Goal: Task Accomplishment & Management: Use online tool/utility

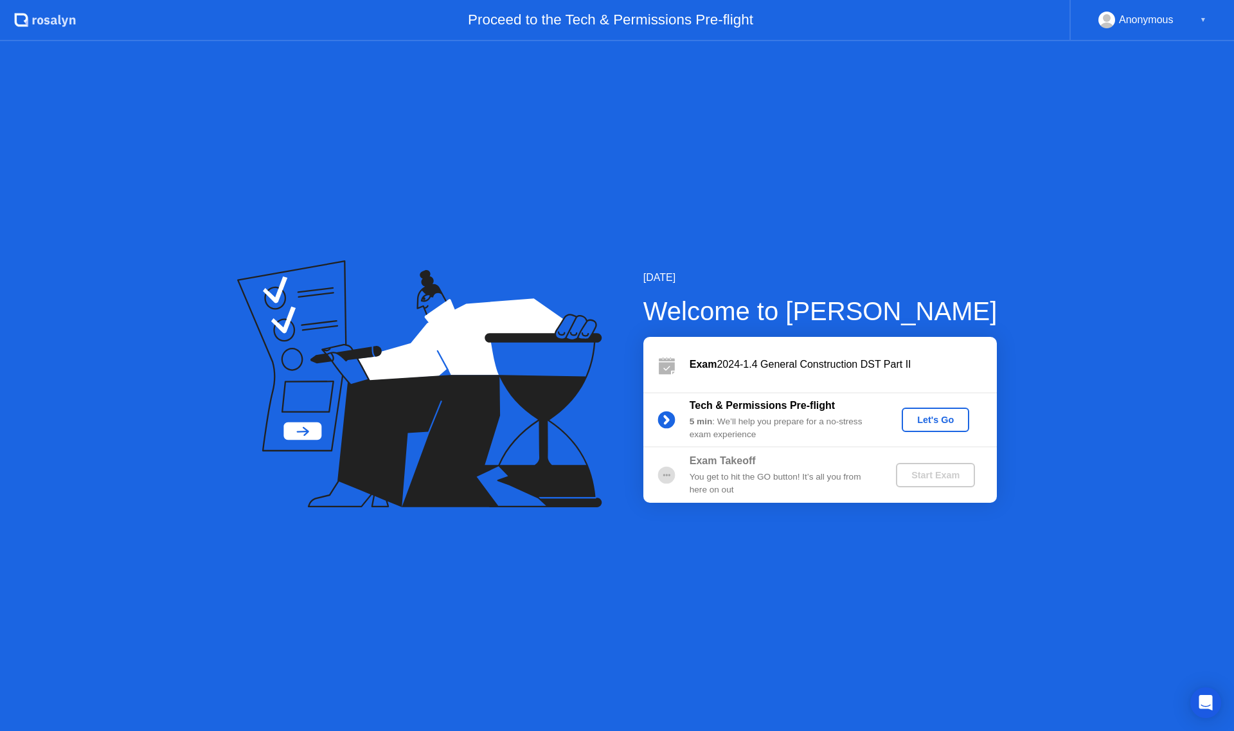
click at [947, 406] on div "Tech & Permissions Pre-flight 5 min : We’ll help you prepare for a no-stress ex…" at bounding box center [819, 419] width 353 height 55
click at [949, 419] on div "Let's Go" at bounding box center [935, 419] width 57 height 10
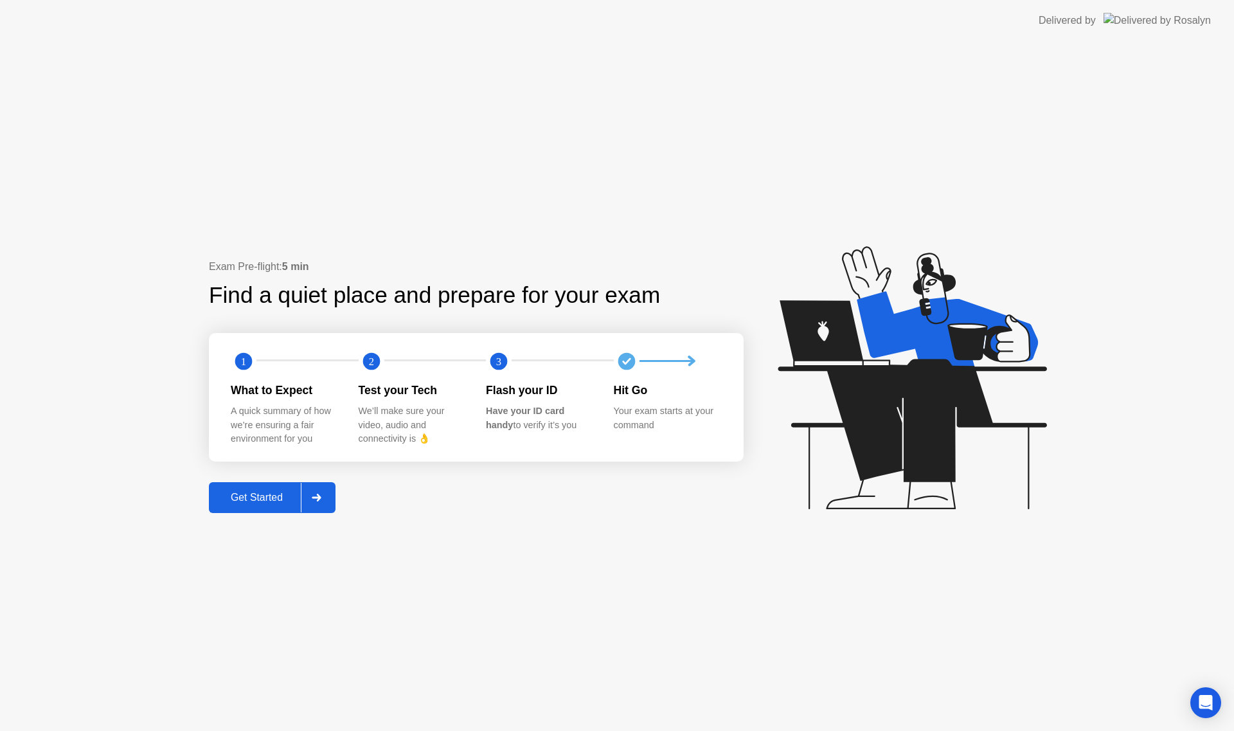
click at [263, 498] on div "Get Started" at bounding box center [257, 498] width 88 height 12
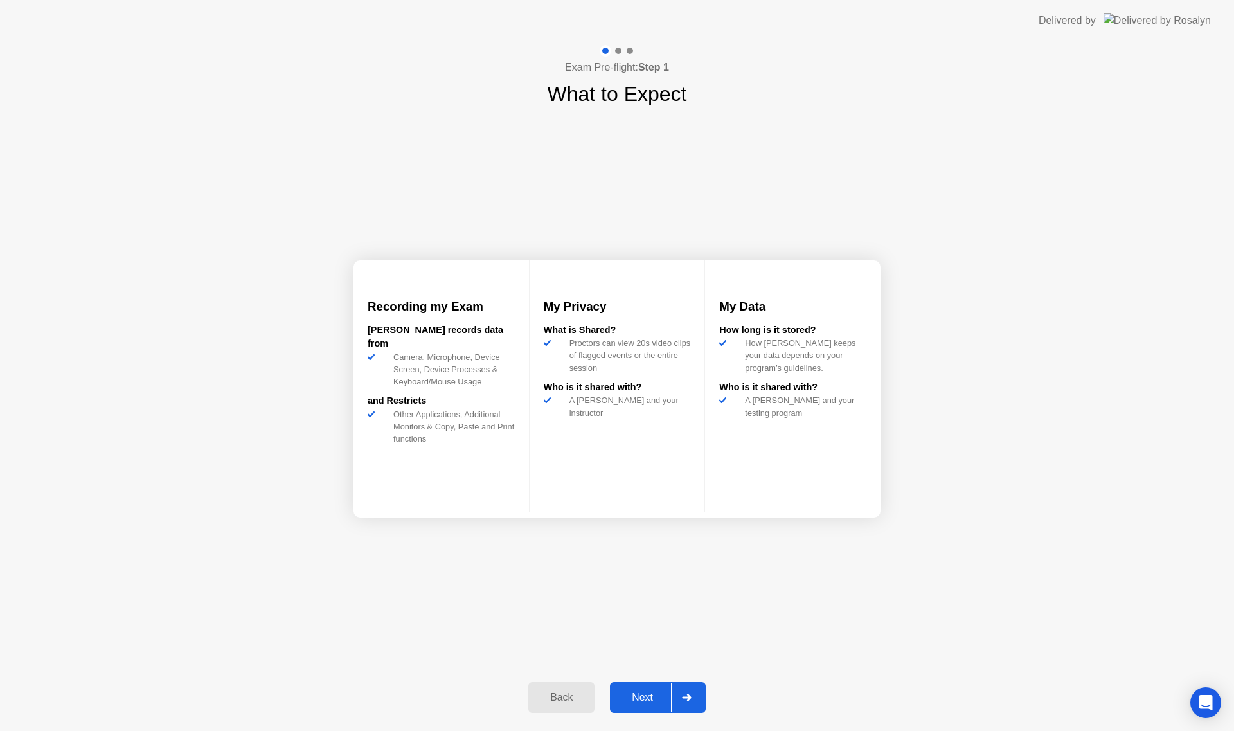
click at [654, 700] on div "Next" at bounding box center [642, 697] width 57 height 12
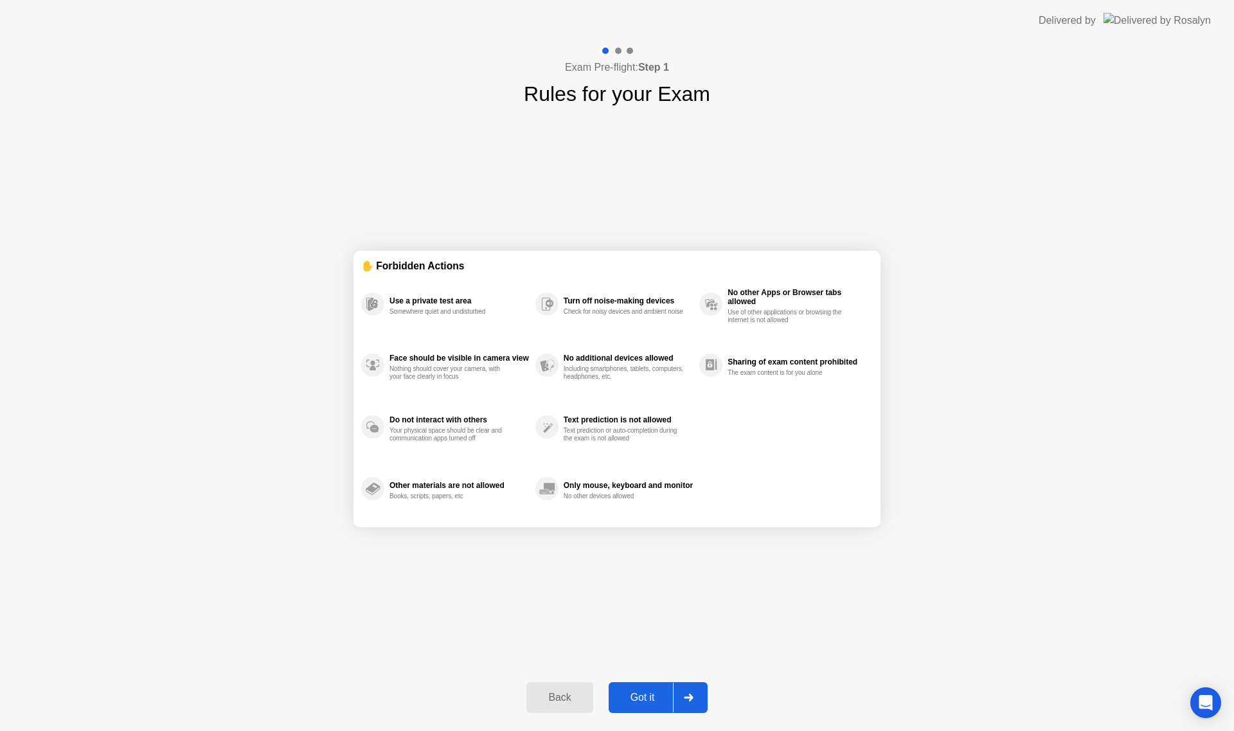
click at [650, 693] on div "Got it" at bounding box center [642, 697] width 60 height 12
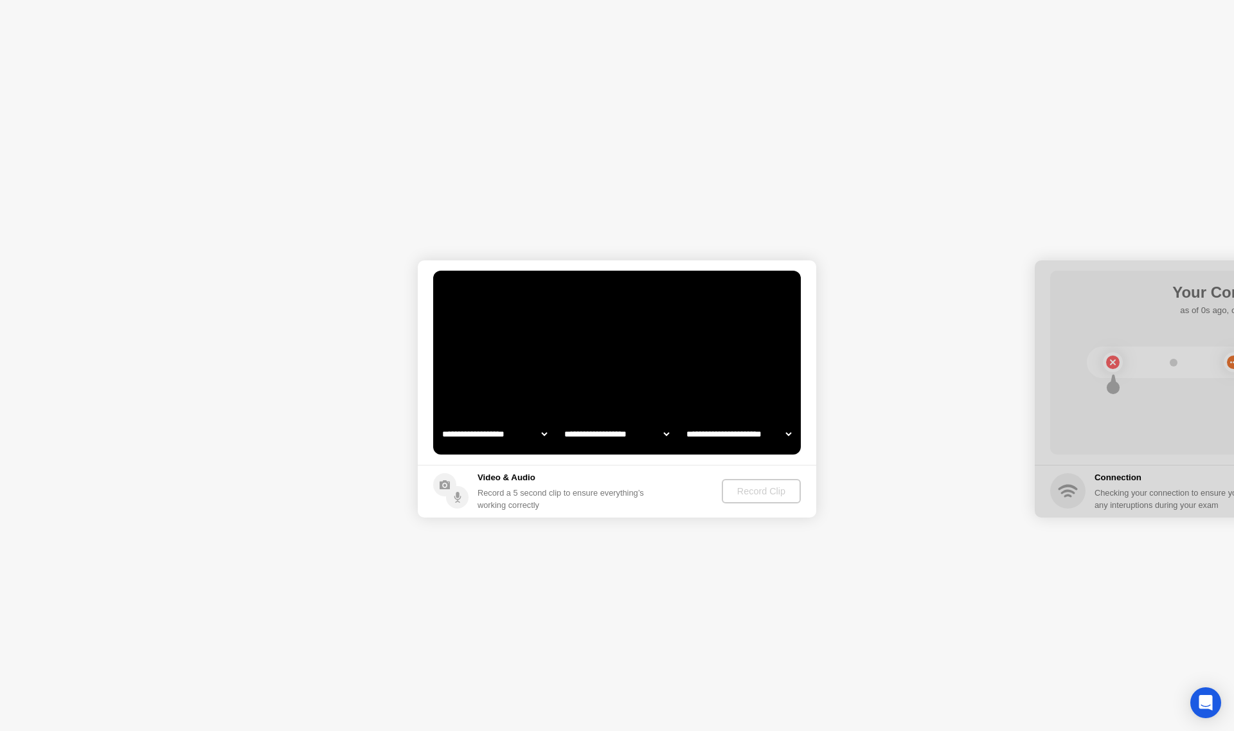
select select "**********"
select select "*******"
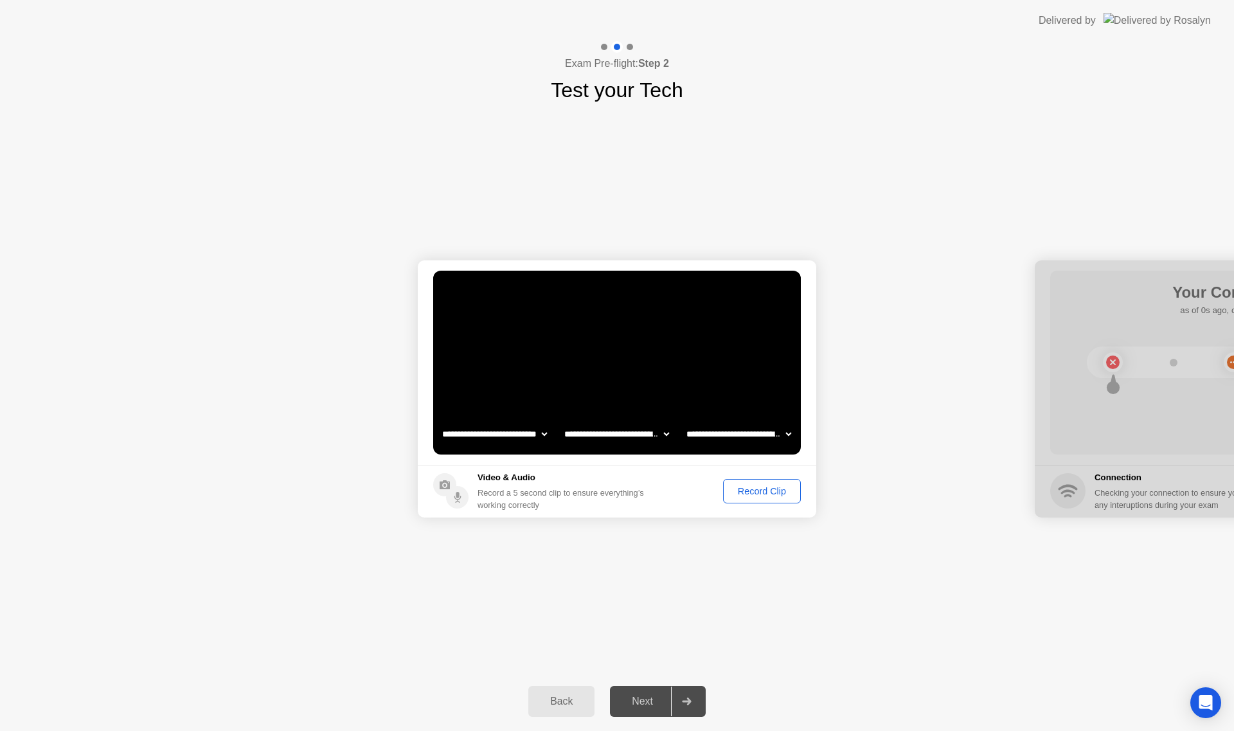
click at [745, 492] on div "Record Clip" at bounding box center [761, 491] width 69 height 10
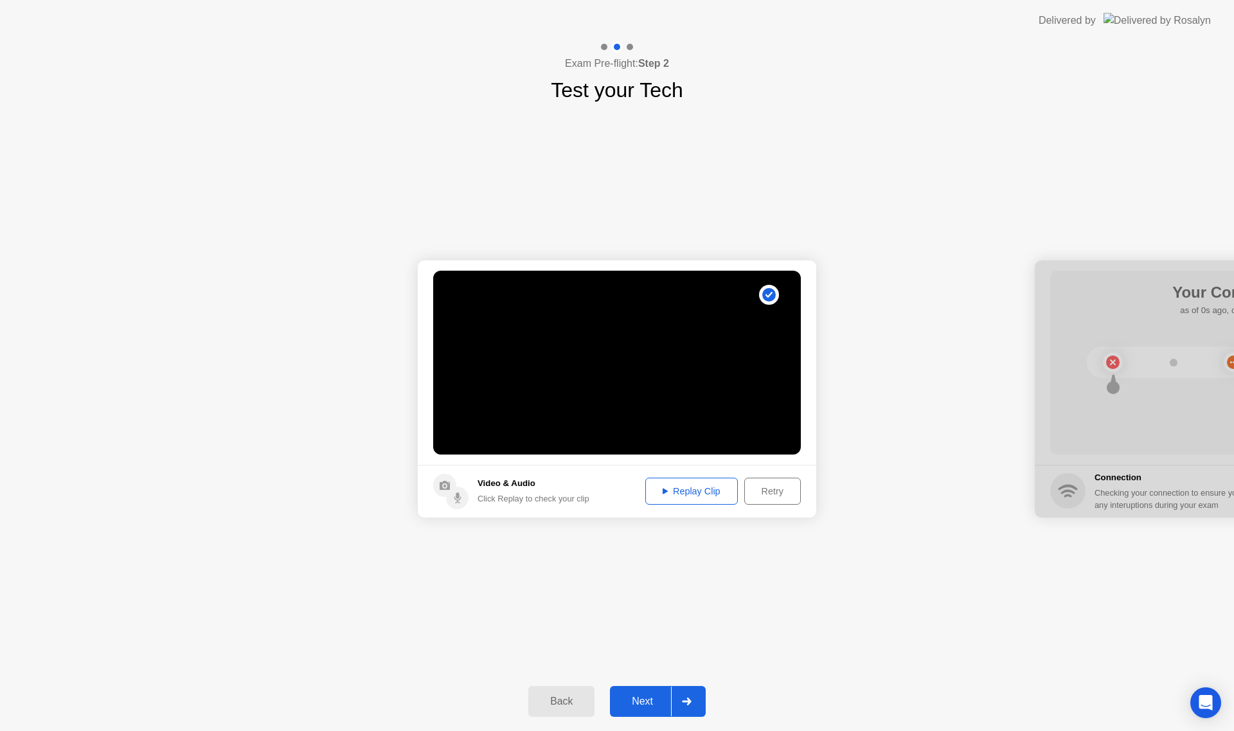
click at [718, 487] on div "Replay Clip" at bounding box center [692, 491] width 84 height 10
click at [706, 488] on div "Replay Clip" at bounding box center [692, 491] width 84 height 10
click at [643, 702] on div "Next" at bounding box center [642, 701] width 57 height 12
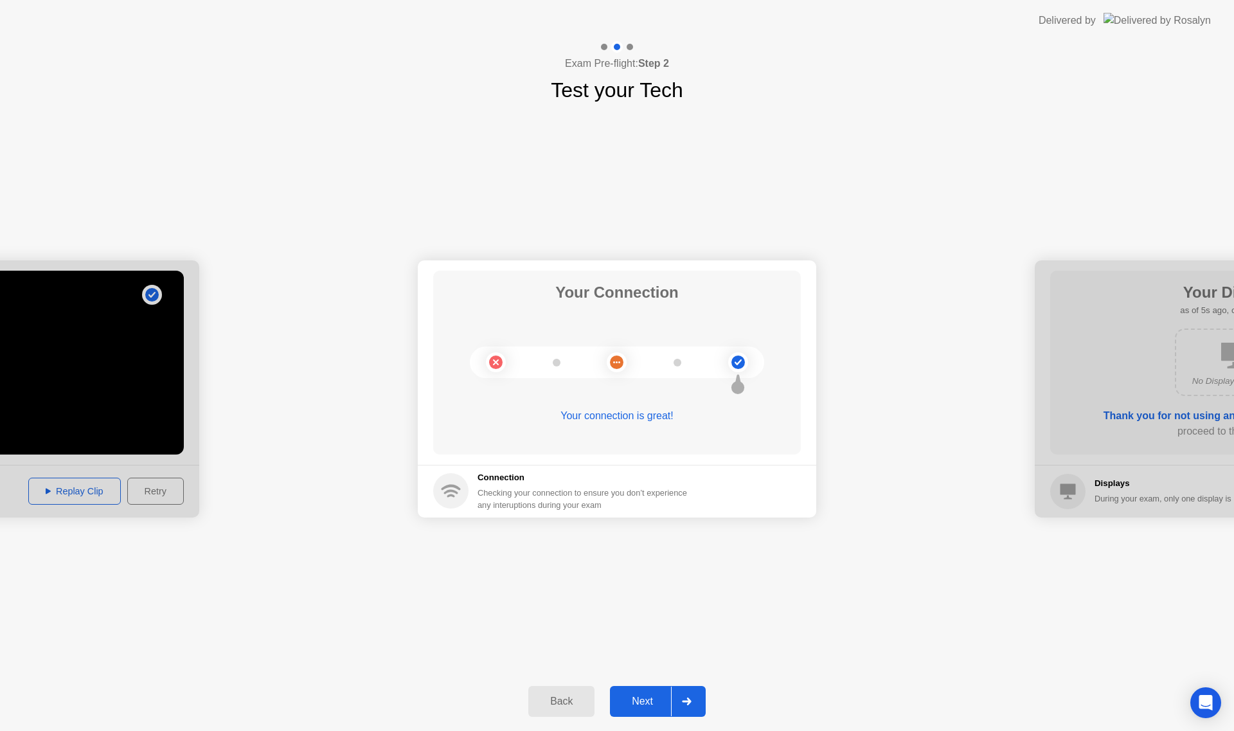
click at [646, 702] on div "Next" at bounding box center [642, 701] width 57 height 12
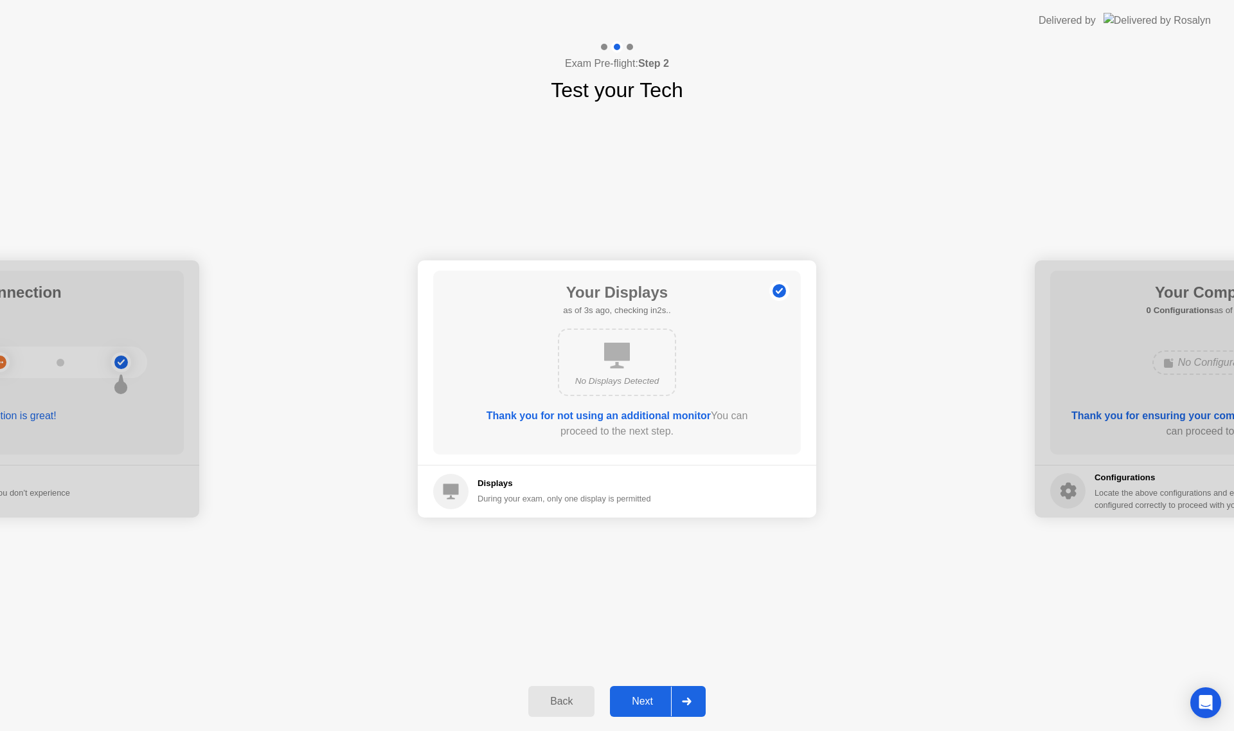
click at [641, 705] on div "Next" at bounding box center [642, 701] width 57 height 12
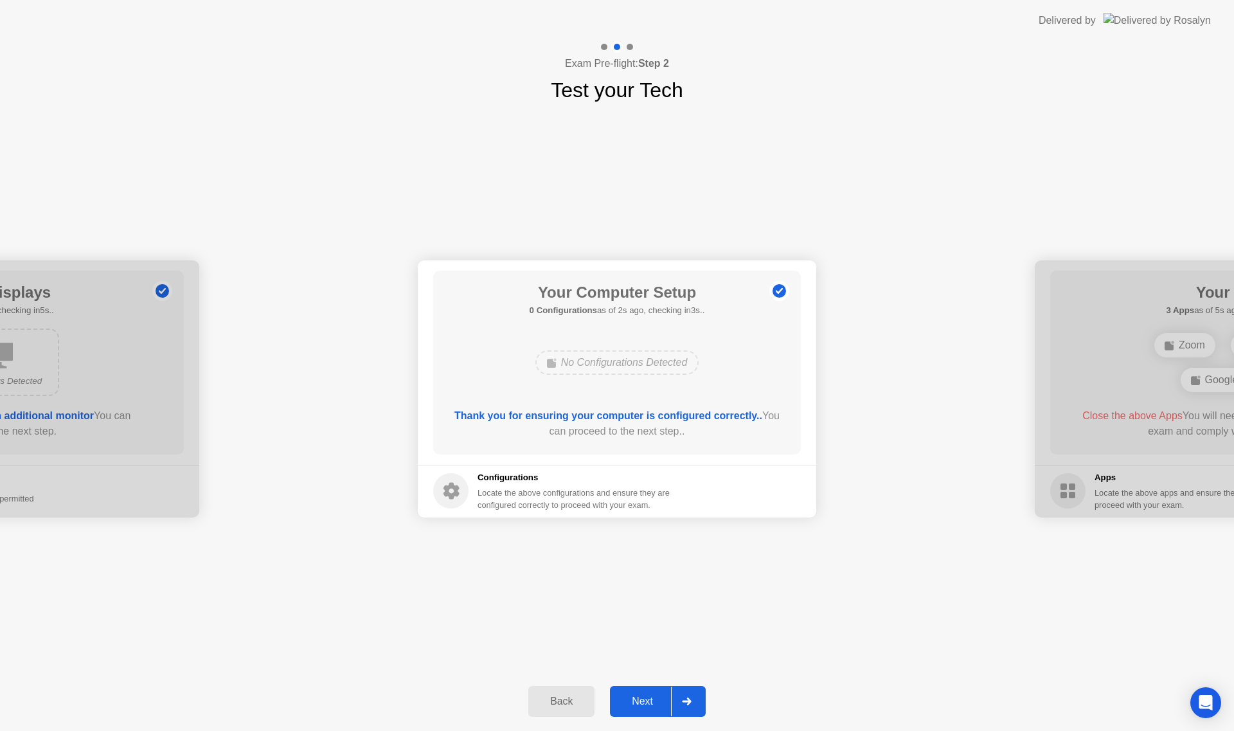
click at [647, 700] on div "Next" at bounding box center [642, 701] width 57 height 12
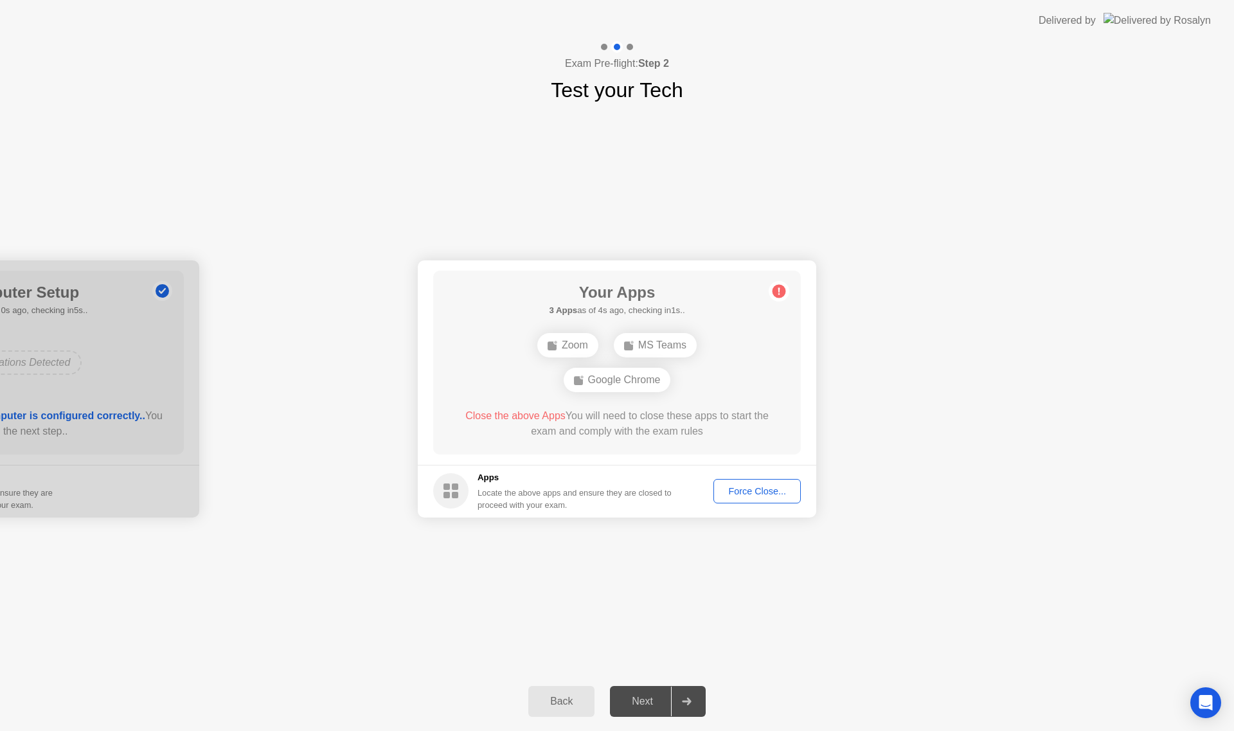
click at [781, 491] on div "Force Close..." at bounding box center [757, 491] width 78 height 10
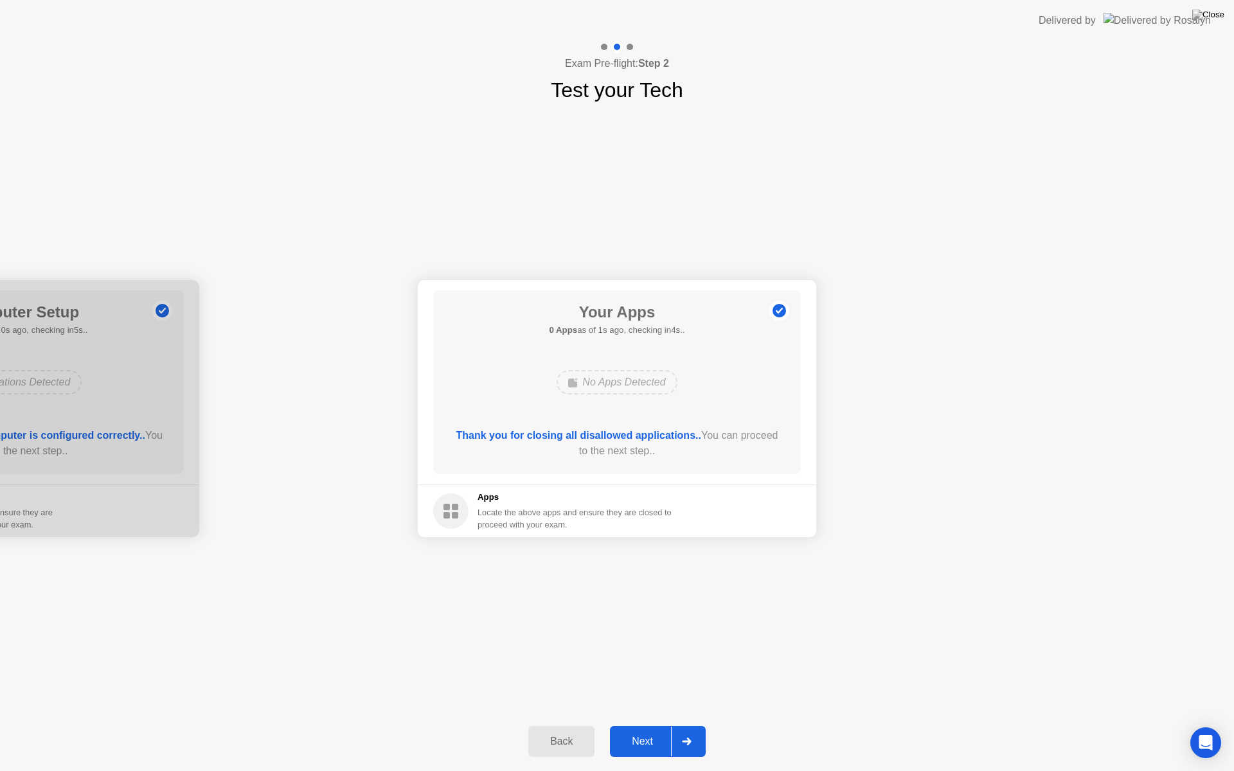
click at [654, 730] on button "Next" at bounding box center [658, 741] width 96 height 31
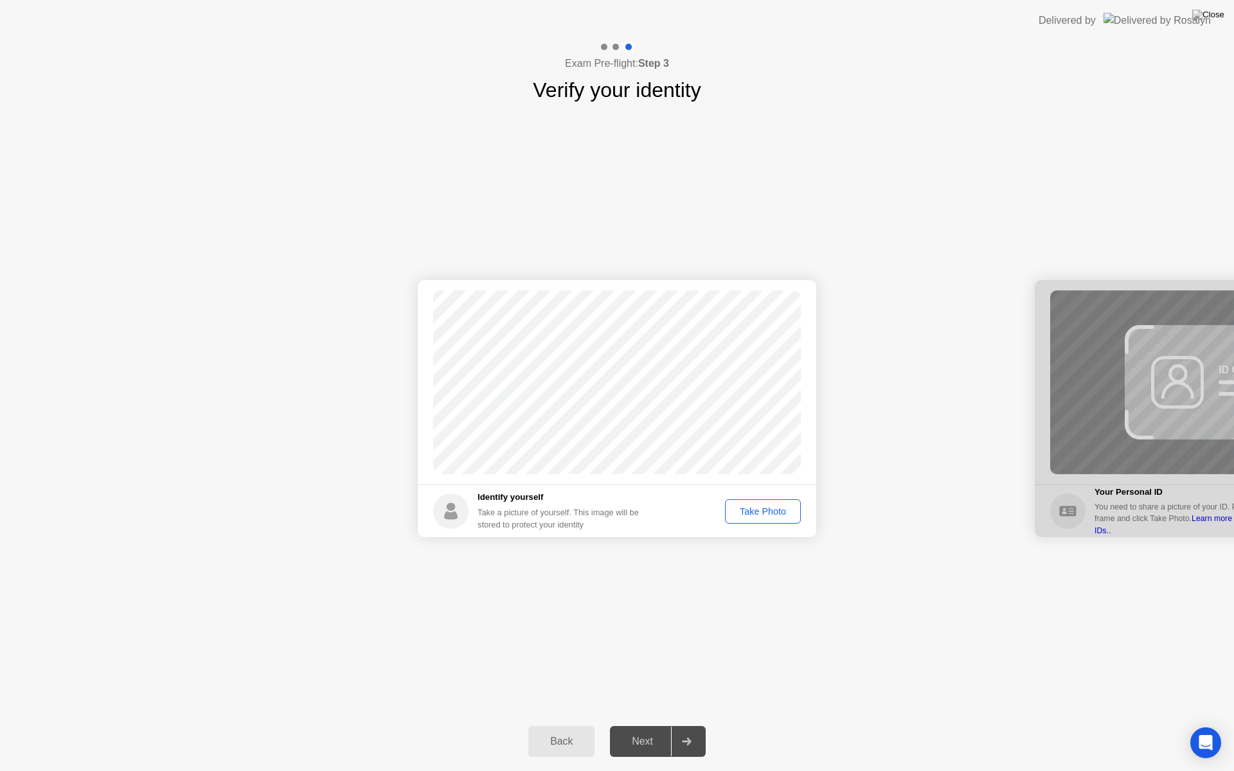
click at [768, 513] on div "Take Photo" at bounding box center [762, 511] width 67 height 10
click at [779, 501] on button "Retake" at bounding box center [771, 511] width 59 height 24
click at [773, 506] on div "Take Photo" at bounding box center [762, 511] width 67 height 10
click at [640, 730] on div "Next" at bounding box center [642, 742] width 57 height 12
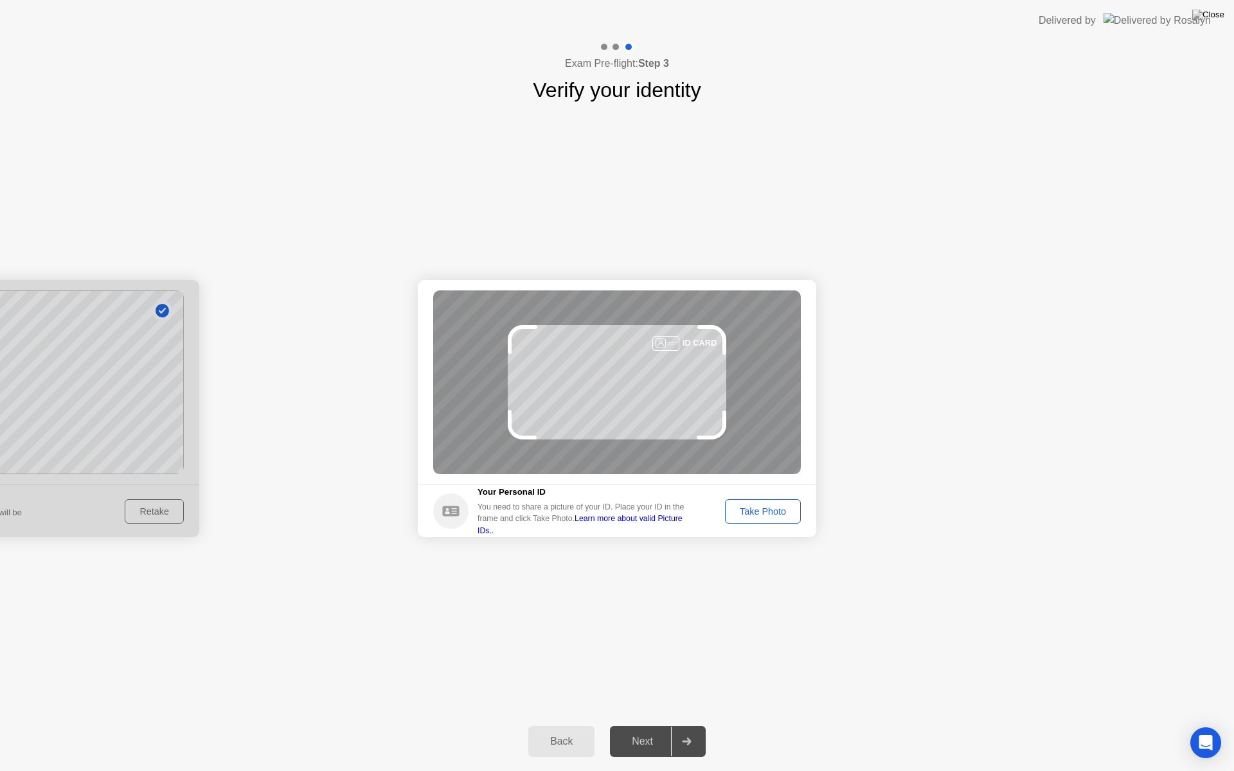
click at [774, 510] on div "Take Photo" at bounding box center [762, 511] width 67 height 10
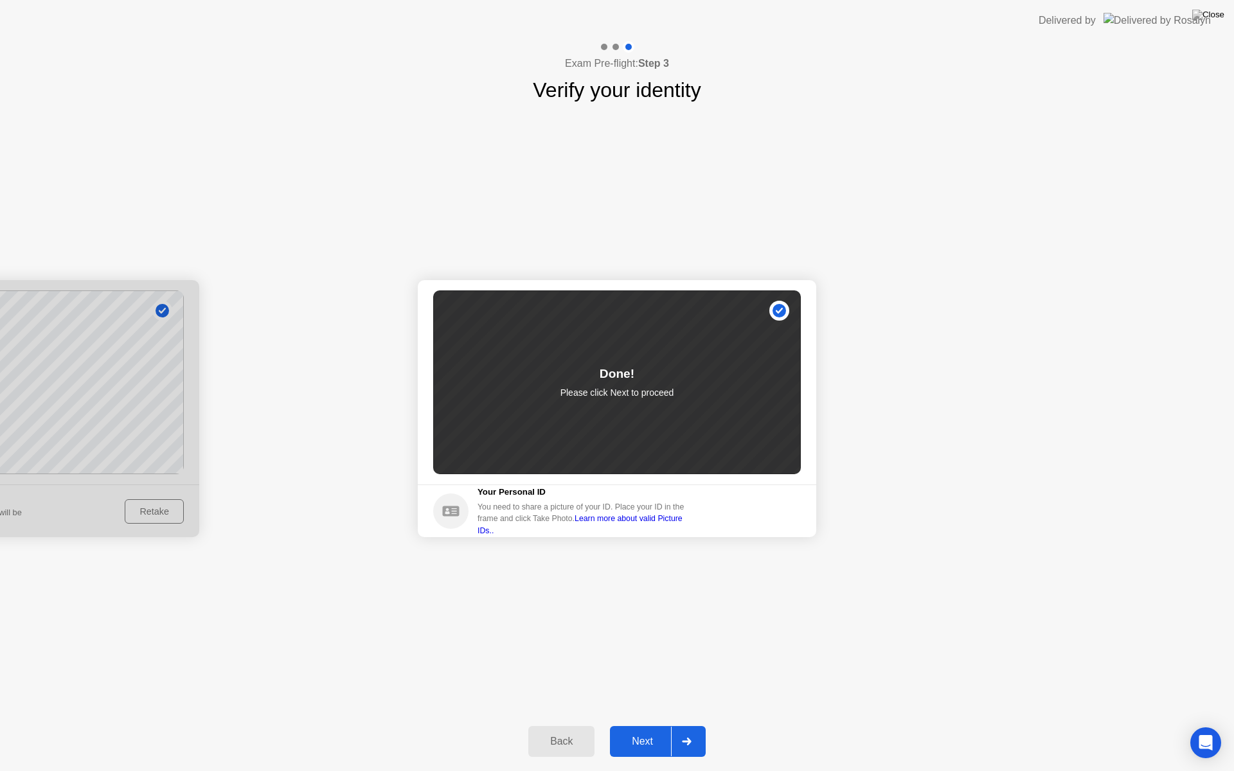
click at [636, 730] on div "Next" at bounding box center [642, 742] width 57 height 12
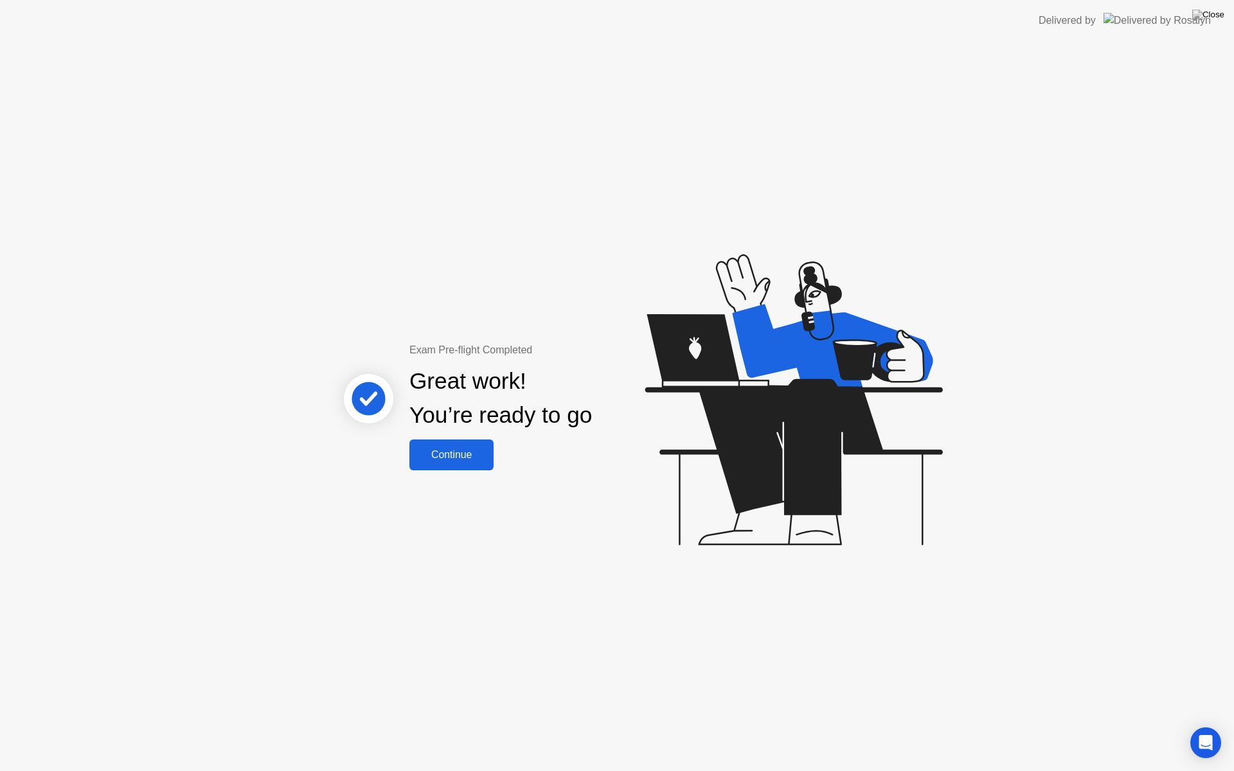
click at [474, 449] on div "Continue" at bounding box center [451, 455] width 76 height 12
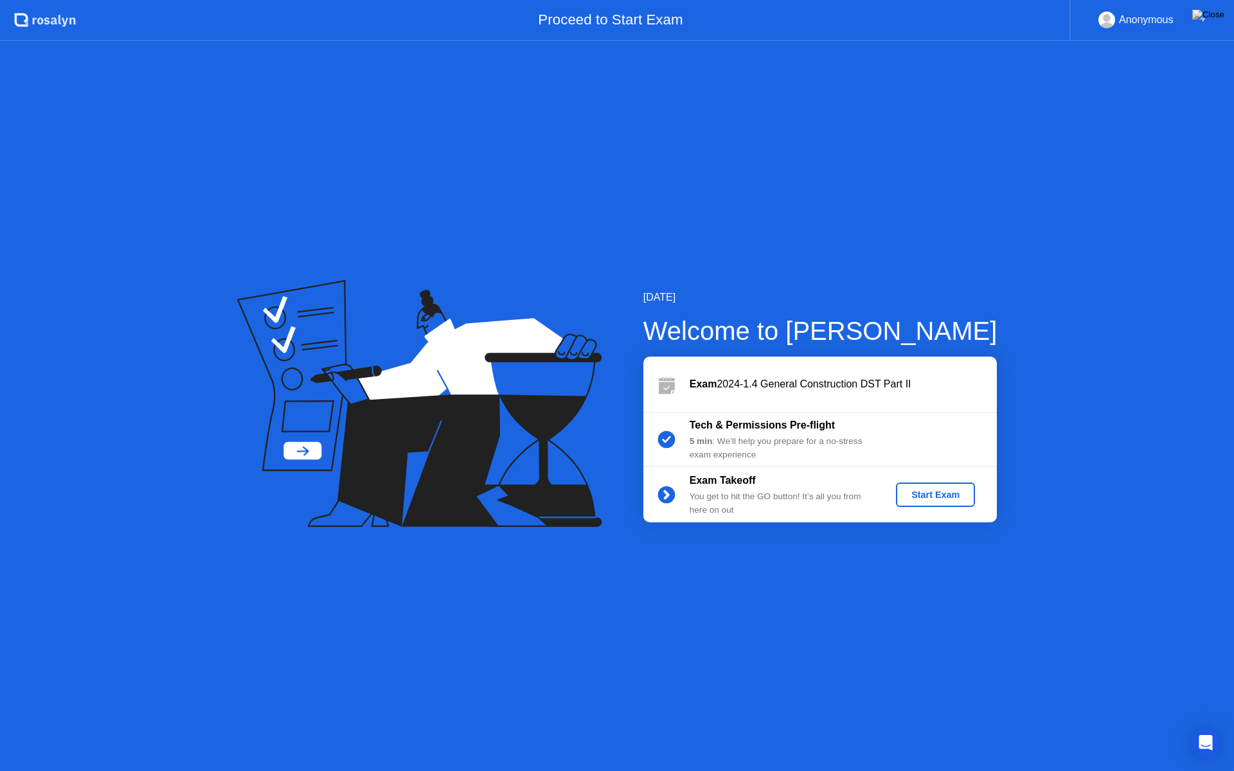
click at [959, 490] on div "Start Exam" at bounding box center [935, 495] width 69 height 10
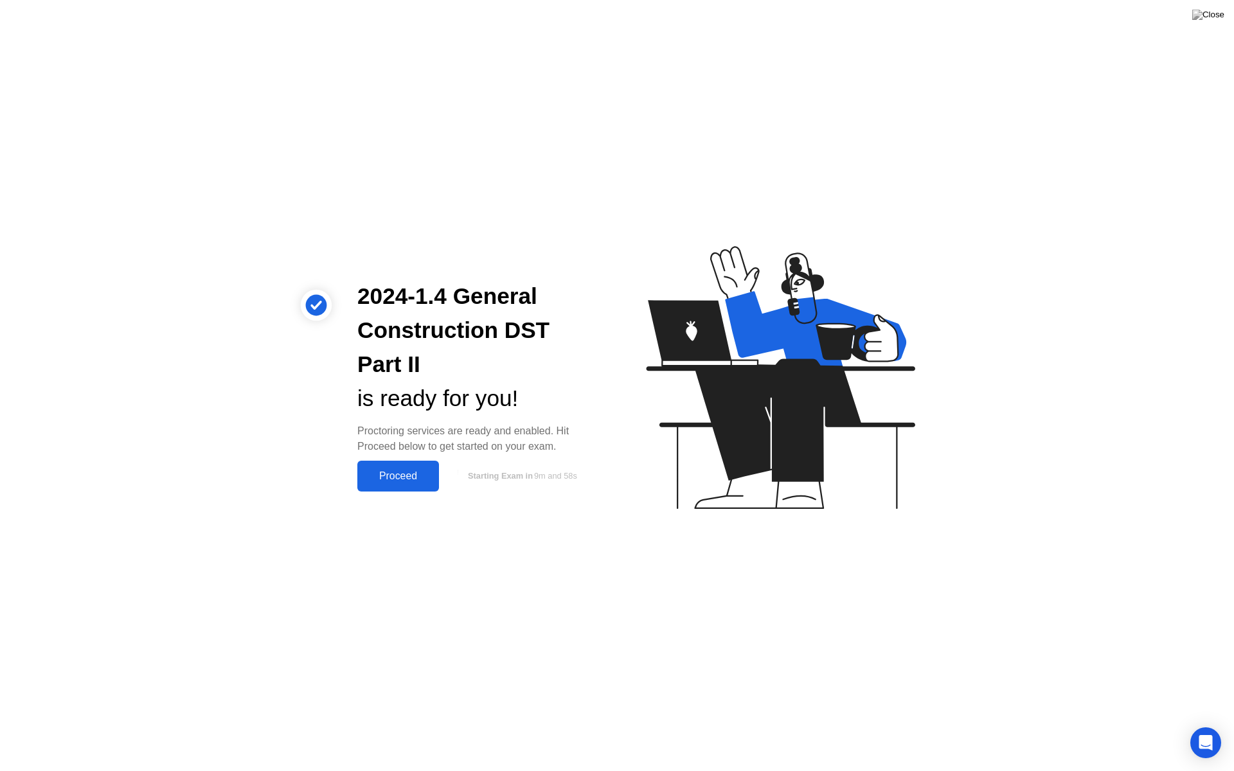
click at [370, 479] on div "Proceed" at bounding box center [398, 476] width 74 height 12
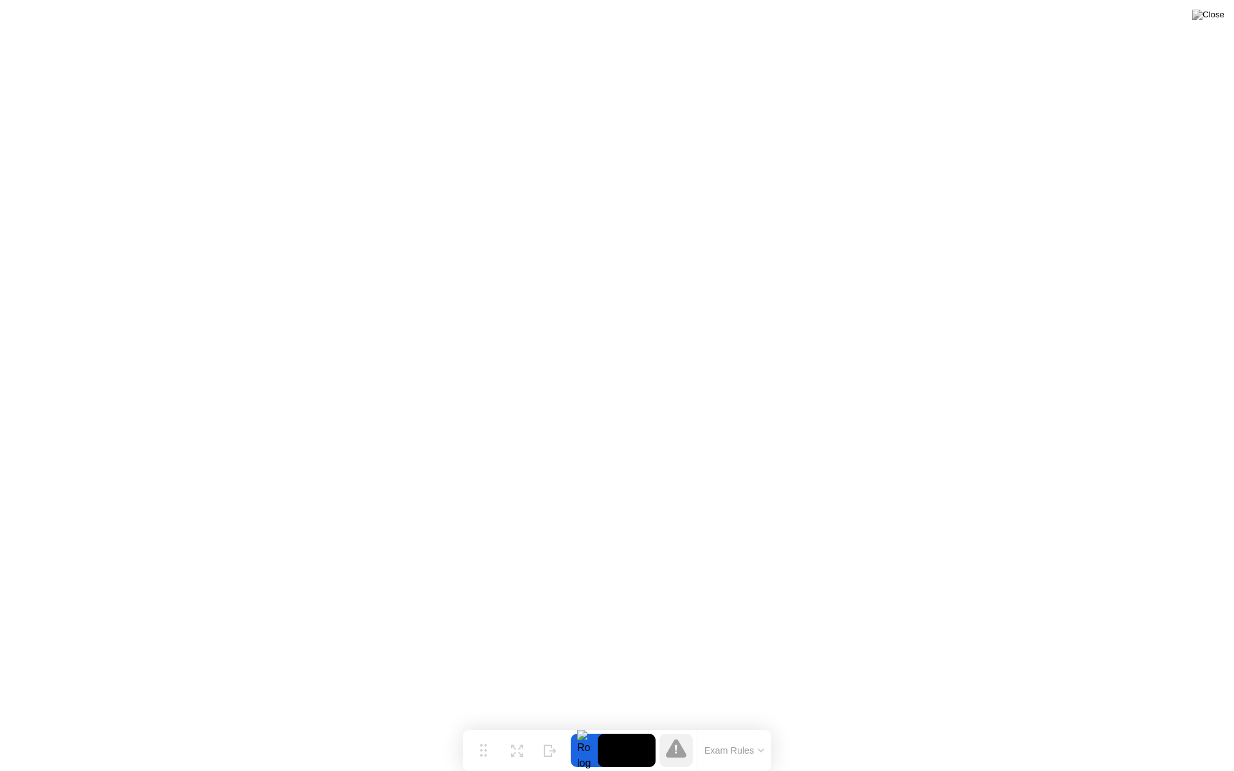
click at [756, 730] on button "Exam Rules" at bounding box center [734, 751] width 68 height 12
